Goal: Task Accomplishment & Management: Manage account settings

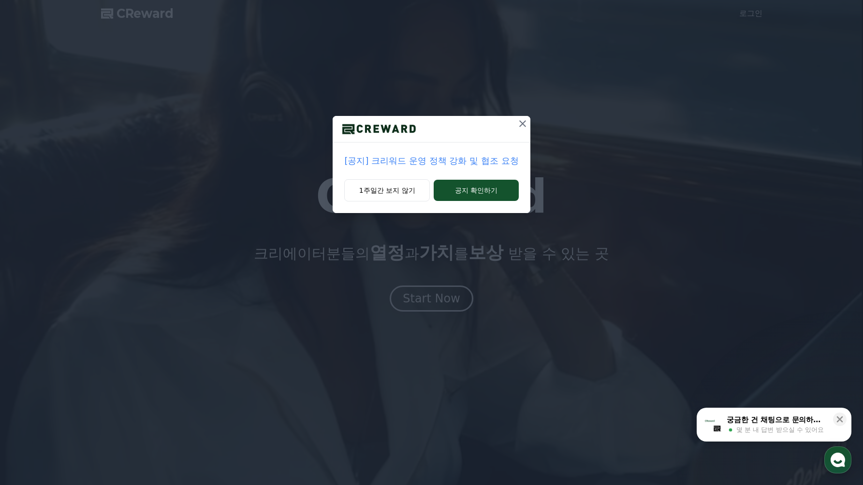
click at [459, 160] on p "[공지] 크리워드 운영 정책 강화 및 협조 요청" at bounding box center [431, 161] width 174 height 14
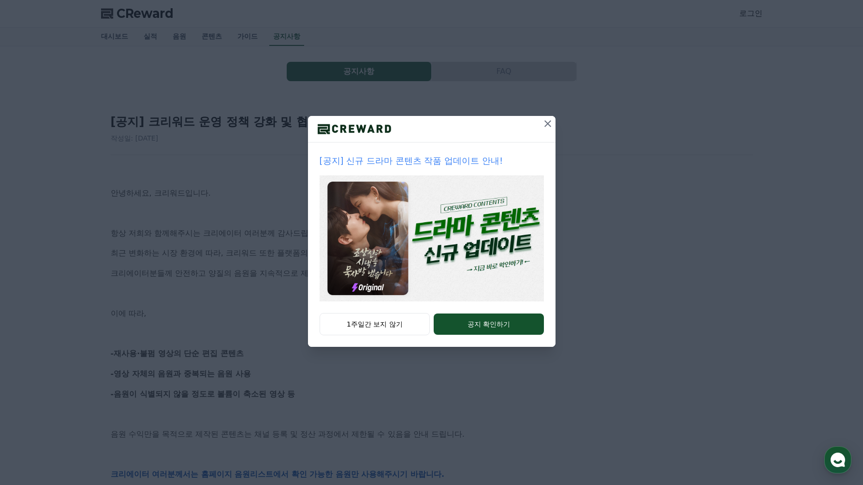
click at [541, 122] on button at bounding box center [547, 123] width 15 height 15
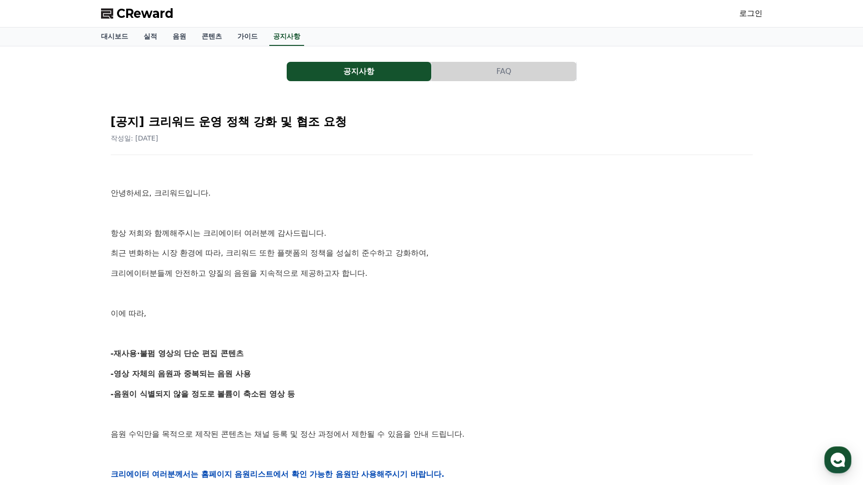
click at [148, 15] on span "CReward" at bounding box center [144, 13] width 57 height 15
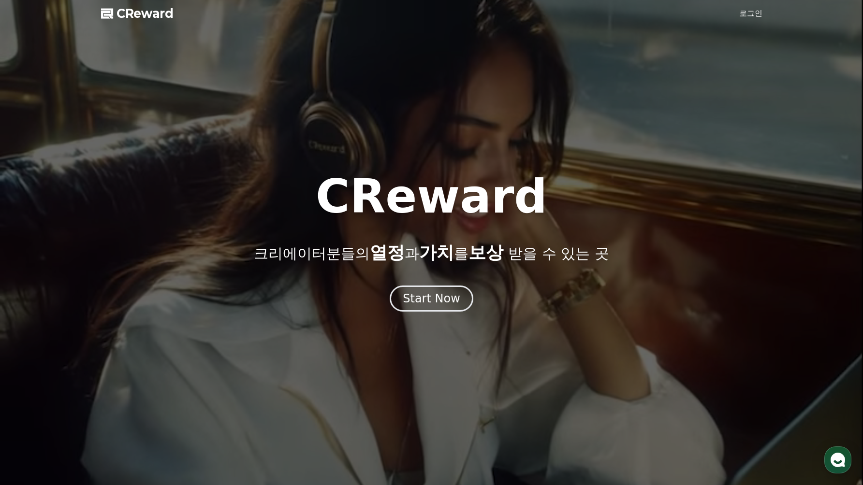
click at [747, 10] on link "로그인" at bounding box center [750, 14] width 23 height 12
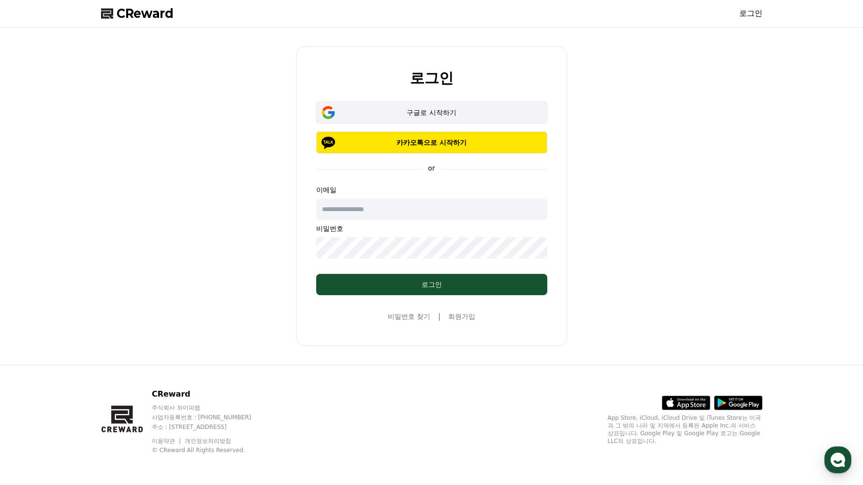
click at [440, 111] on div "구글로 시작하기" at bounding box center [431, 113] width 203 height 10
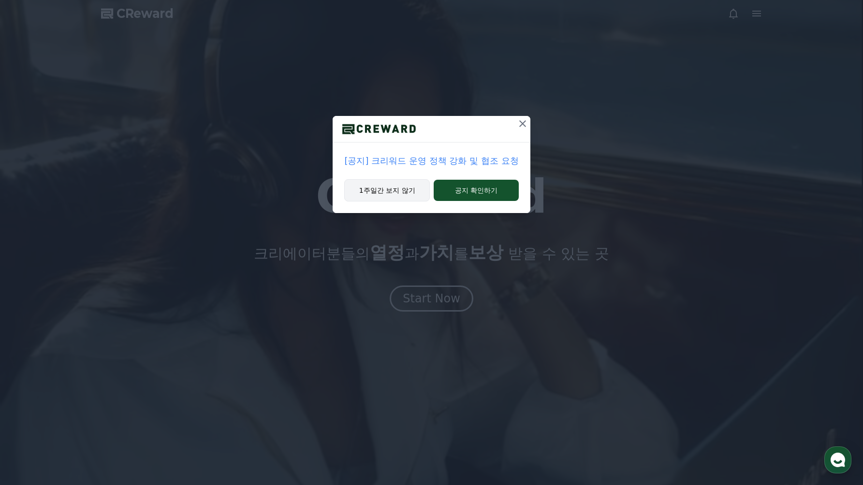
click at [412, 195] on button "1주일간 보지 않기" at bounding box center [387, 190] width 86 height 22
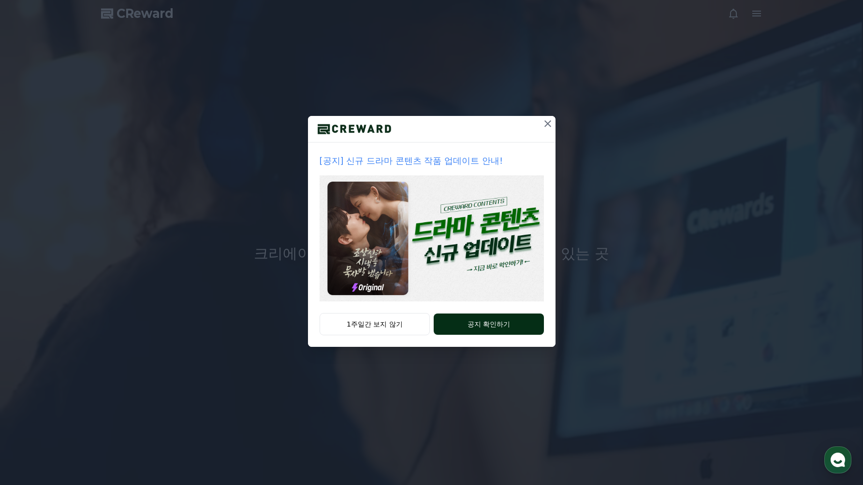
click at [506, 322] on button "공지 확인하기" at bounding box center [489, 324] width 110 height 21
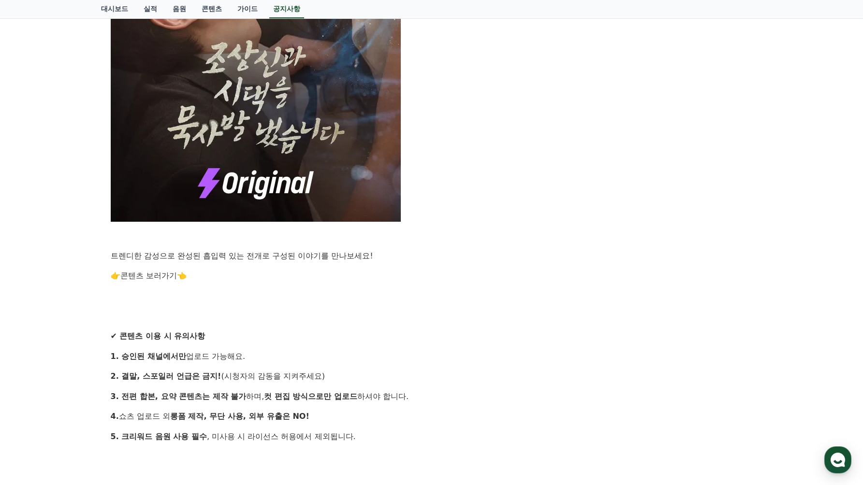
scroll to position [744, 0]
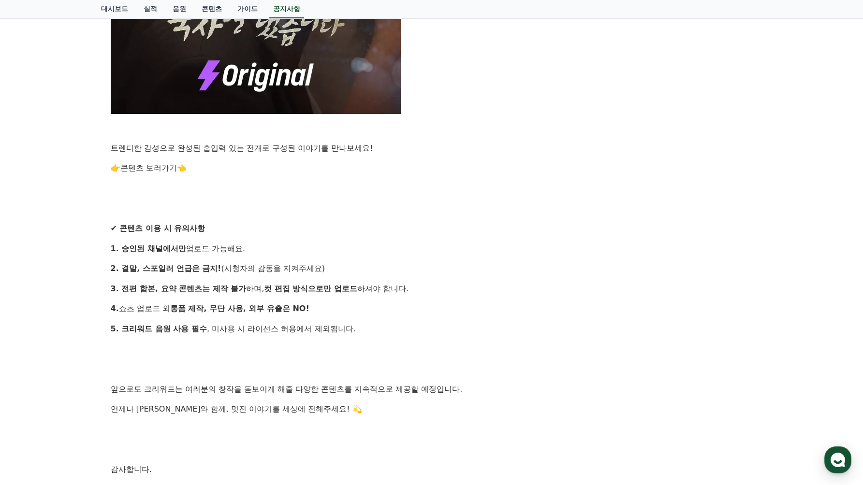
click at [140, 166] on link "콘텐츠 보러가기" at bounding box center [148, 167] width 57 height 9
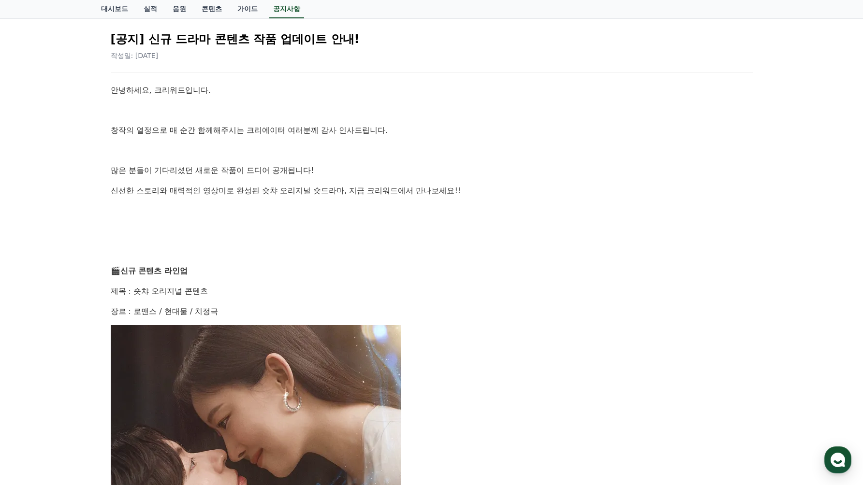
scroll to position [0, 0]
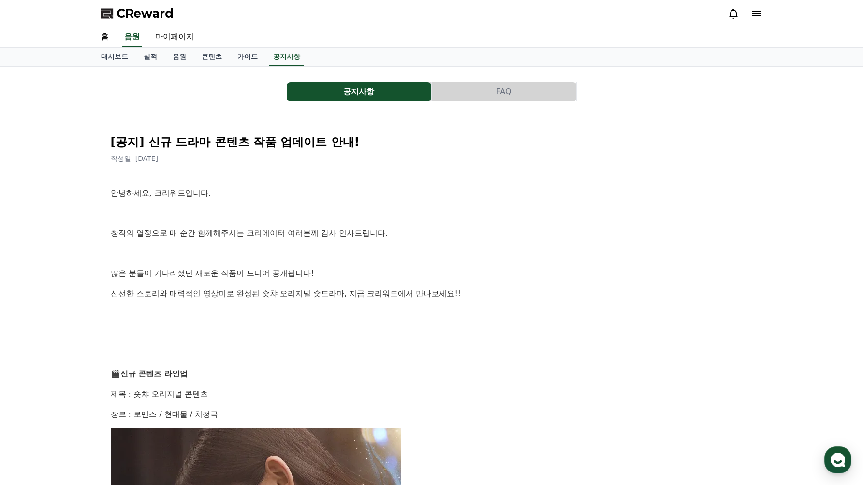
click at [756, 15] on icon at bounding box center [757, 14] width 12 height 12
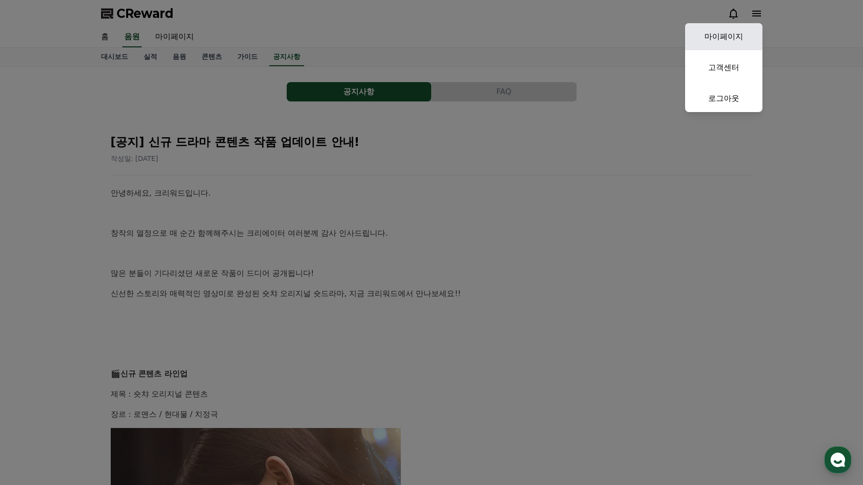
click at [746, 32] on link "마이페이지" at bounding box center [723, 36] width 77 height 27
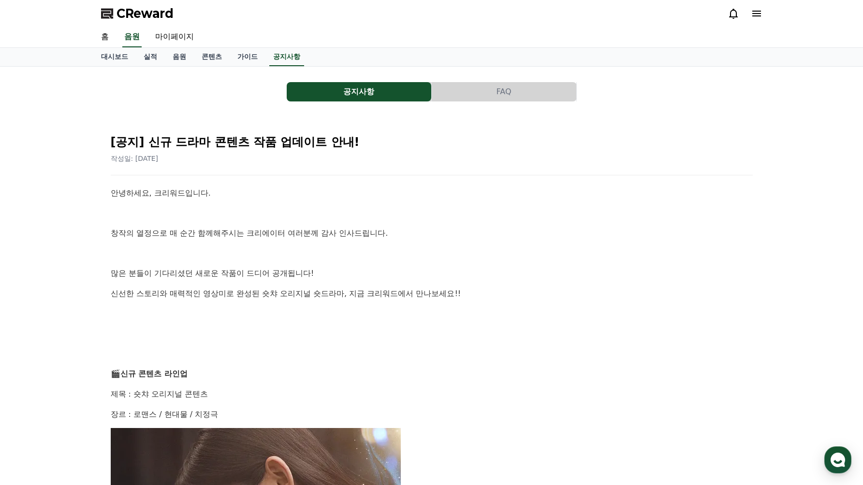
select select "**********"
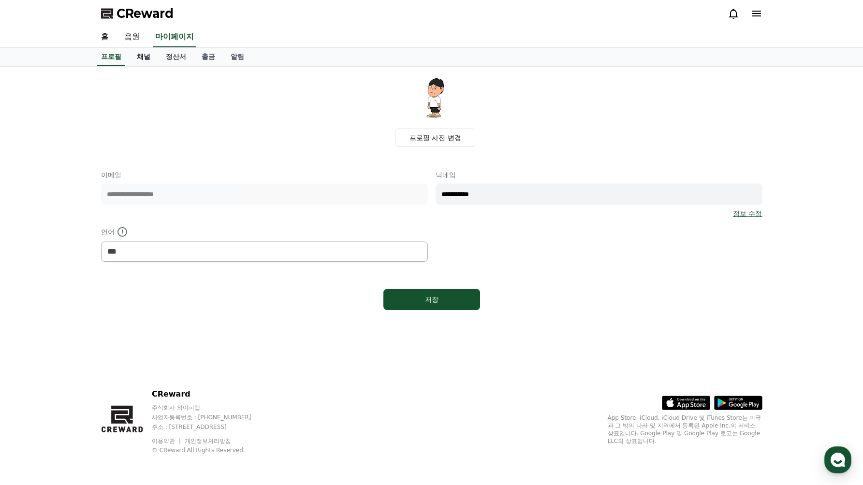
click at [138, 55] on link "채널" at bounding box center [143, 57] width 29 height 18
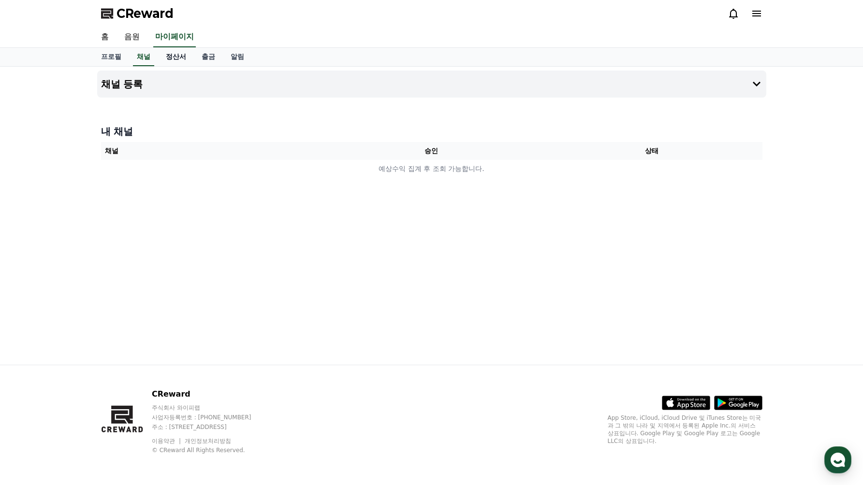
click at [173, 57] on link "정산서" at bounding box center [176, 57] width 36 height 18
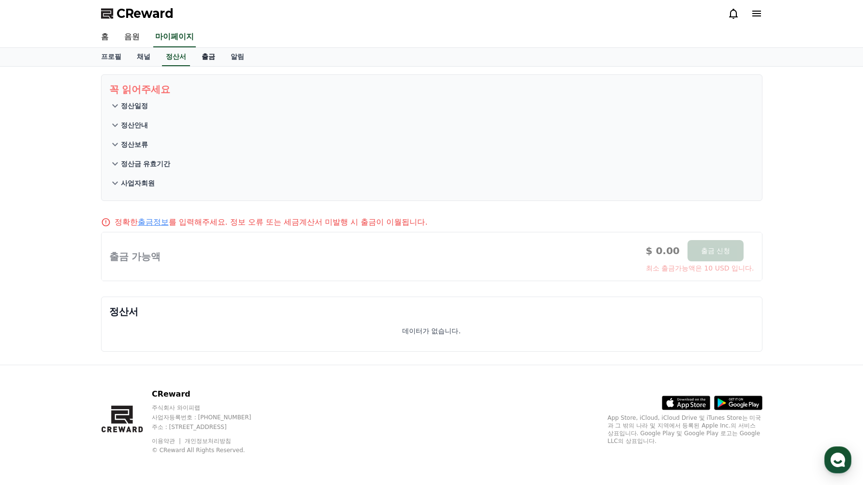
click at [202, 58] on link "출금" at bounding box center [208, 57] width 29 height 18
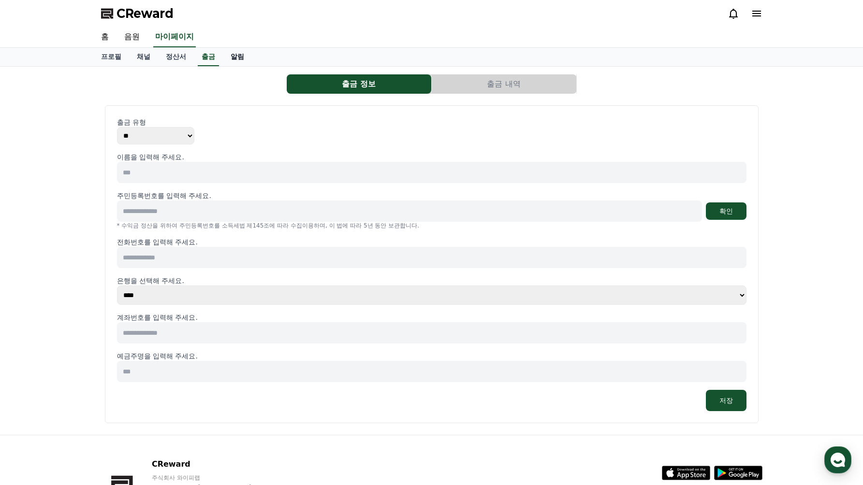
click at [223, 59] on link "알림" at bounding box center [237, 57] width 29 height 18
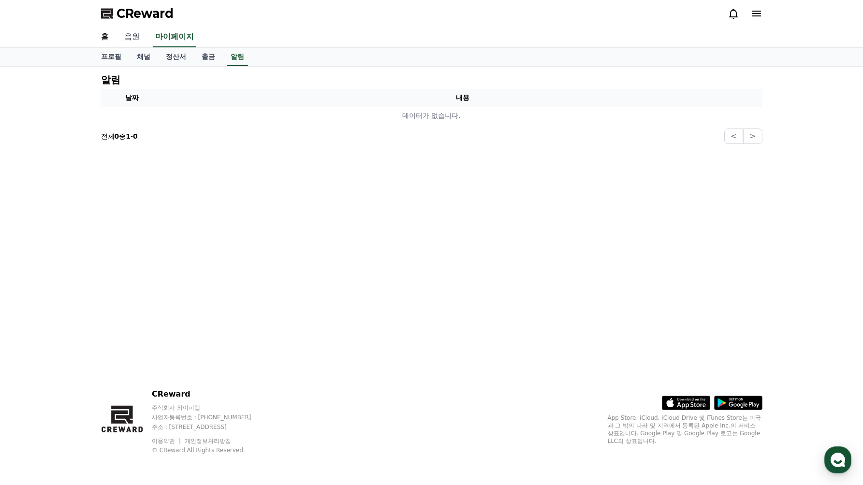
click at [116, 35] on link "음원" at bounding box center [131, 37] width 31 height 20
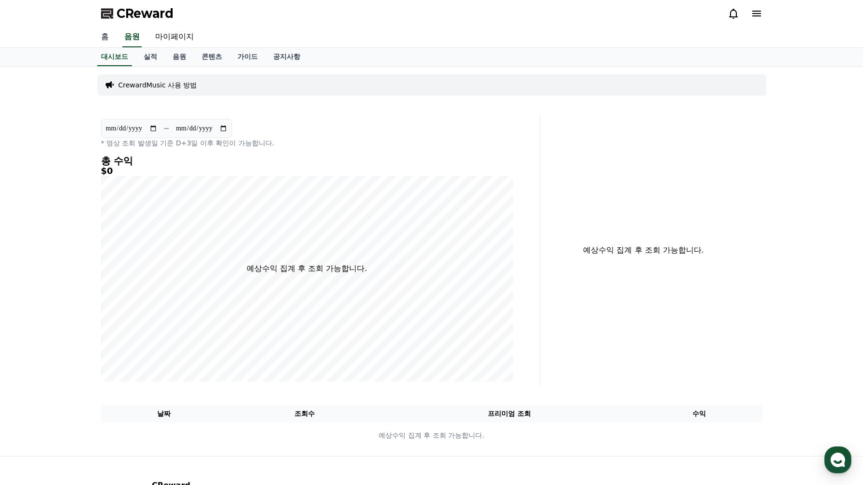
click at [109, 35] on link "홈" at bounding box center [104, 37] width 23 height 20
